Goal: Find specific page/section

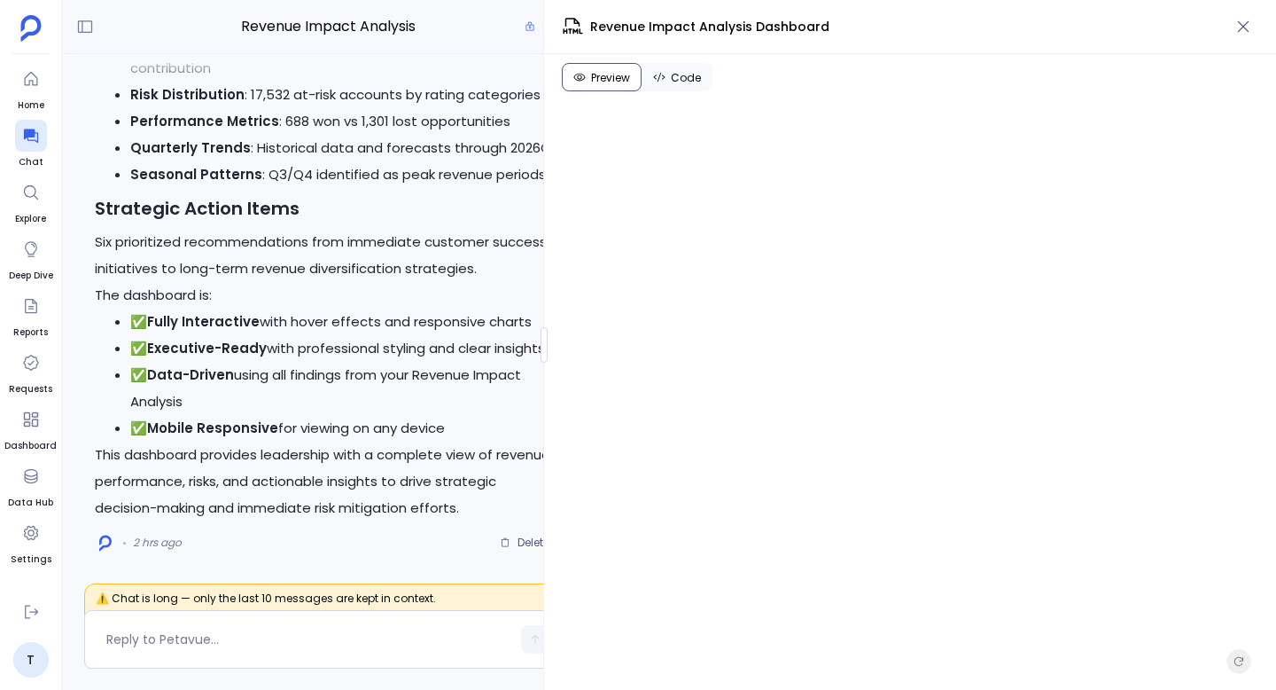
scroll to position [731, 0]
